Goal: Task Accomplishment & Management: Manage account settings

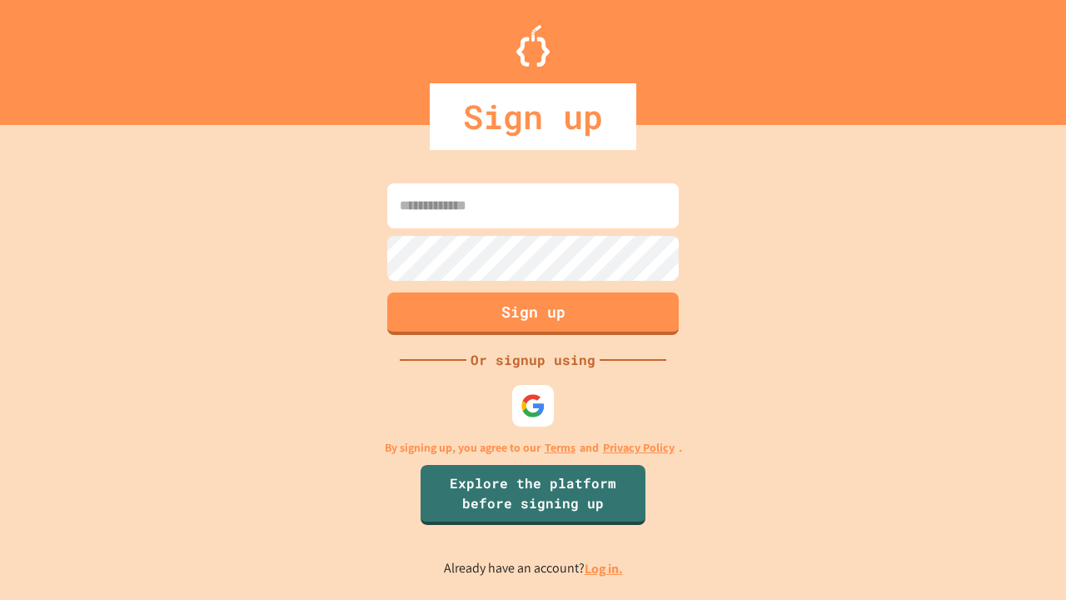
click at [605, 568] on link "Log in." at bounding box center [604, 568] width 38 height 17
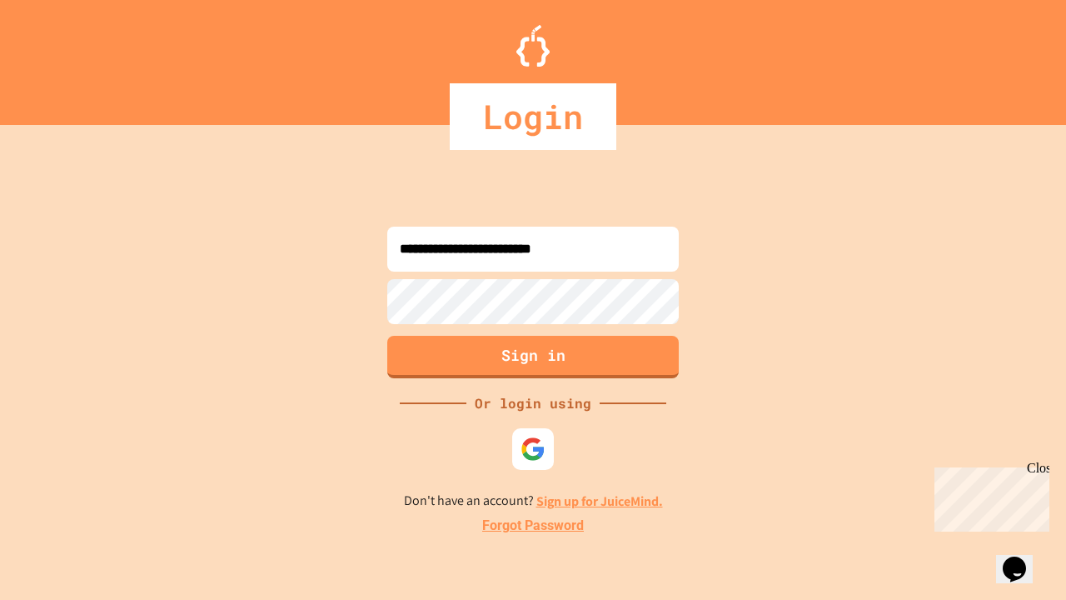
type input "**********"
